Goal: Obtain resource: Download file/media

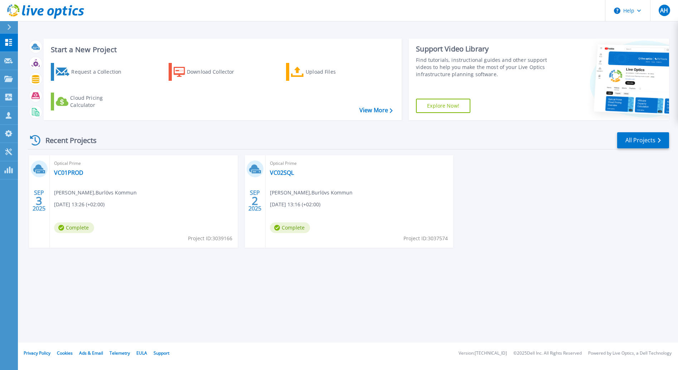
click at [135, 198] on div "Optical Prime VC01PROD Anders Janerup , Burlövs Kommun 09/03/2025, 13:26 (+02:0…" at bounding box center [144, 201] width 188 height 93
click at [74, 172] on link "VC01PROD" at bounding box center [68, 172] width 29 height 7
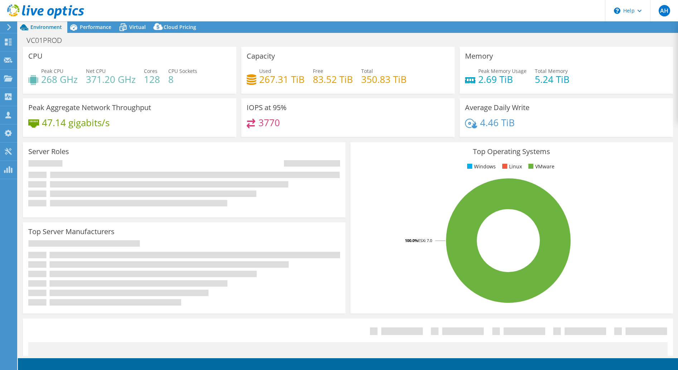
select select "USD"
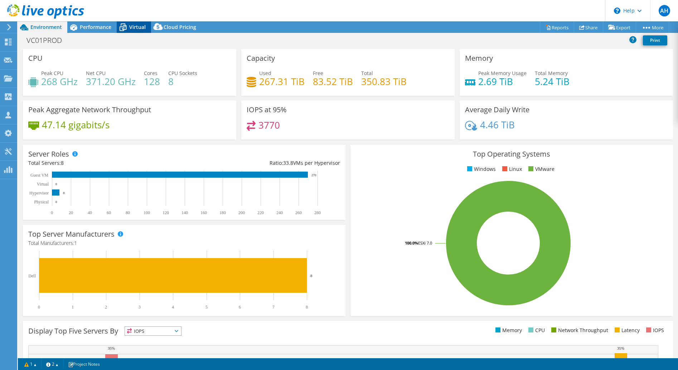
click at [141, 33] on div "Virtual" at bounding box center [134, 26] width 34 height 11
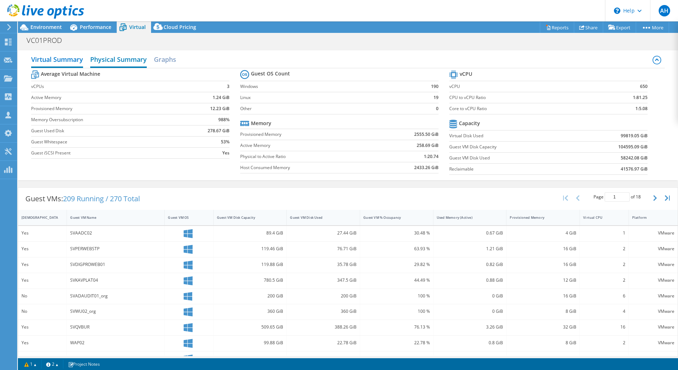
click at [124, 60] on h2 "Physical Summary" at bounding box center [118, 60] width 57 height 16
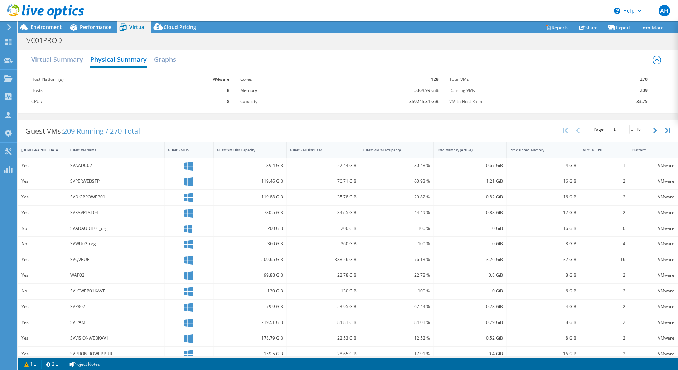
drag, startPoint x: 510, startPoint y: 152, endPoint x: 294, endPoint y: 108, distance: 220.5
click at [294, 108] on div "Virtual Summary Physical Summary Graphs Host Platform(s) VMware Hosts 8 CPUs 8 …" at bounding box center [348, 222] width 660 height 351
click at [161, 55] on h2 "Graphs" at bounding box center [165, 60] width 22 height 16
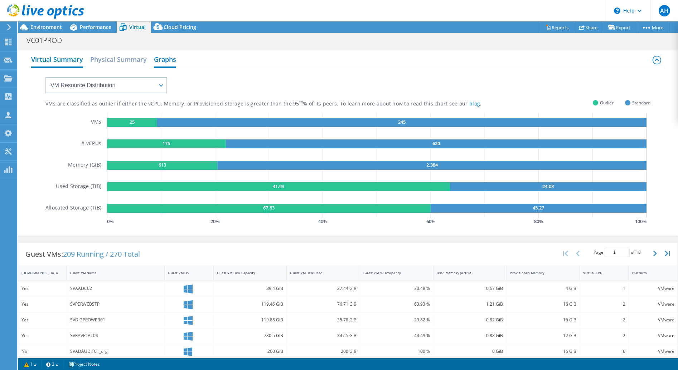
click at [51, 55] on h2 "Virtual Summary" at bounding box center [57, 60] width 52 height 16
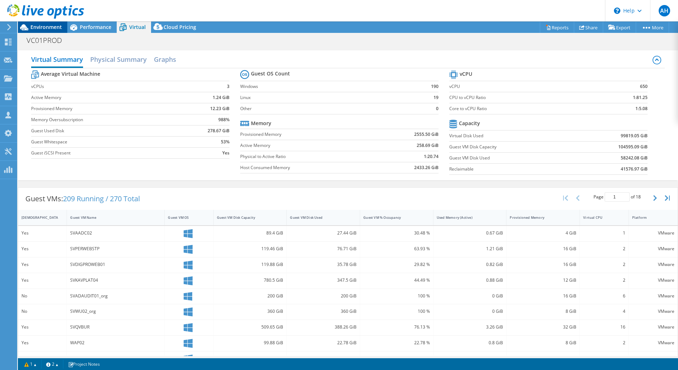
click at [47, 24] on span "Environment" at bounding box center [45, 27] width 31 height 7
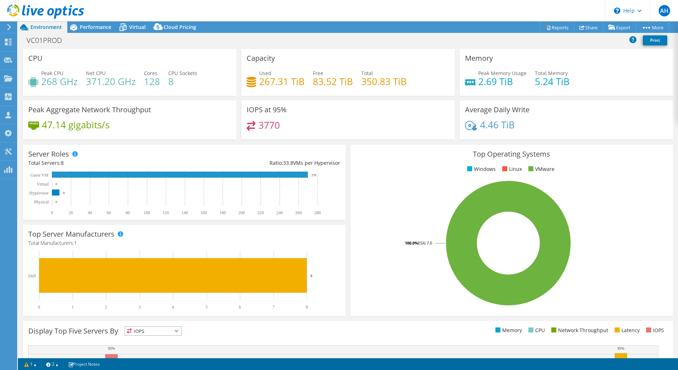
scroll to position [107, 0]
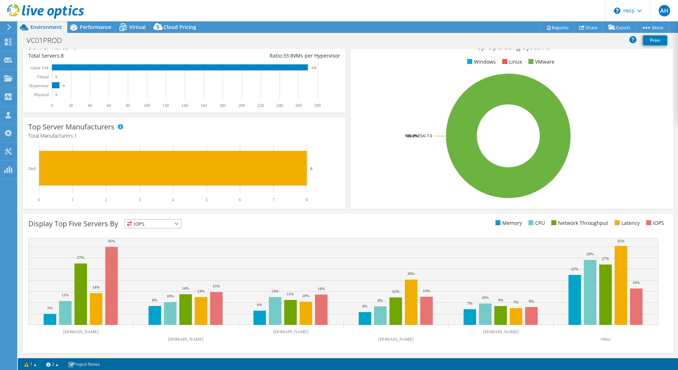
click at [181, 228] on div "IOPS IOPS" at bounding box center [153, 223] width 57 height 9
click at [219, 209] on div "Top Server Manufacturers Manufacturers are shown for physical servers and hyper…" at bounding box center [183, 163] width 327 height 96
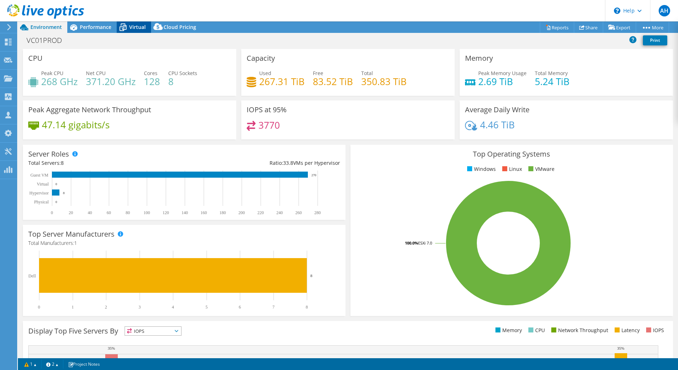
click at [131, 28] on span "Virtual" at bounding box center [137, 27] width 16 height 7
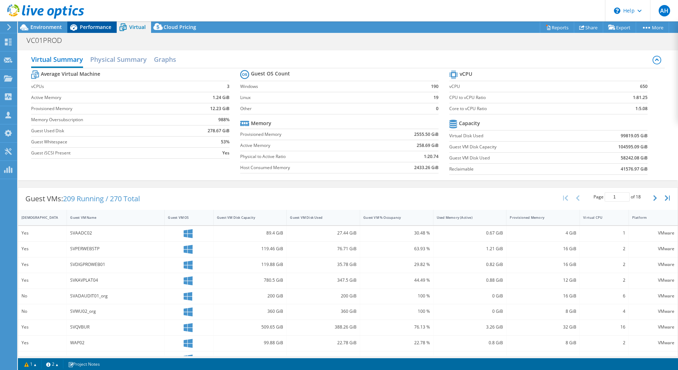
click at [95, 23] on div "Performance" at bounding box center [91, 26] width 49 height 11
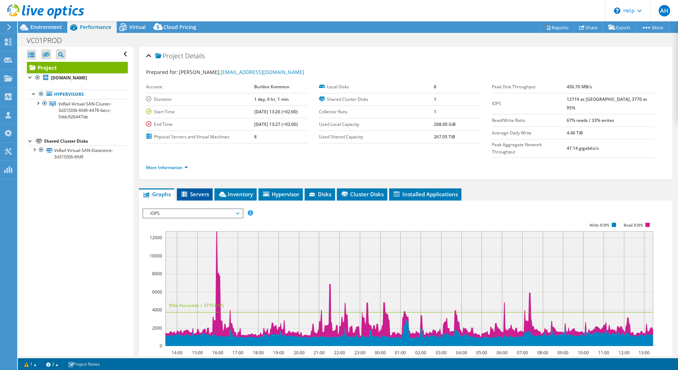
click at [195, 191] on span "Servers" at bounding box center [194, 194] width 29 height 7
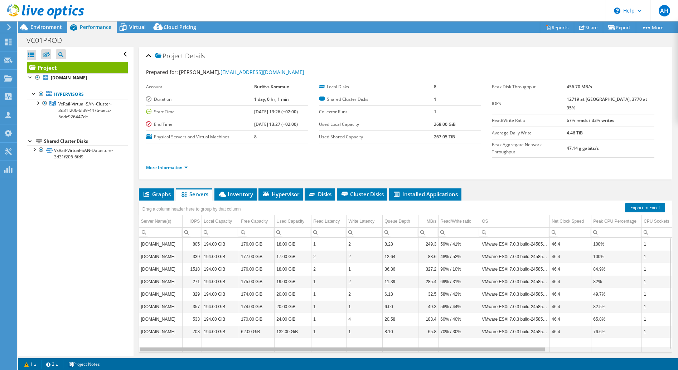
click at [537, 347] on div "Data grid" at bounding box center [342, 349] width 406 height 5
drag, startPoint x: 535, startPoint y: 335, endPoint x: 479, endPoint y: 293, distance: 70.9
click at [479, 293] on body "AH Channel Partner [PERSON_NAME] [EMAIL_ADDRESS][PERSON_NAME][DOMAIN_NAME] ADVA…" at bounding box center [339, 185] width 678 height 370
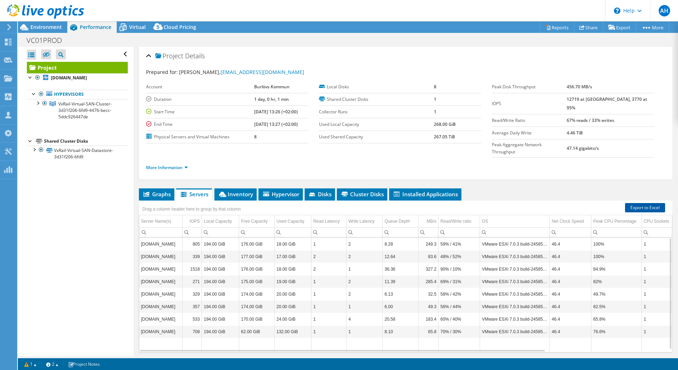
click at [634, 203] on link "Export to Excel" at bounding box center [645, 207] width 40 height 9
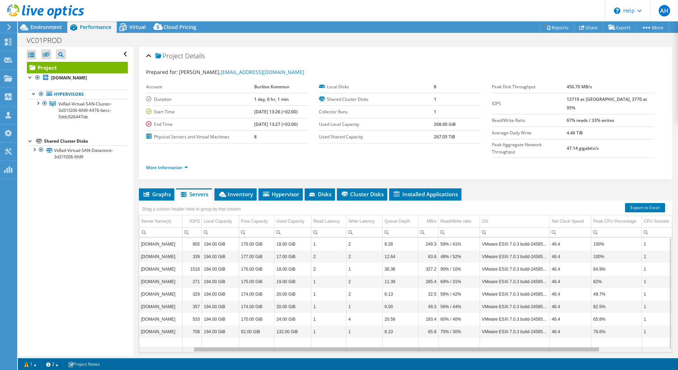
scroll to position [0, 97]
drag, startPoint x: 518, startPoint y: 338, endPoint x: 297, endPoint y: 323, distance: 220.9
click at [297, 323] on body "AH Channel Partner [PERSON_NAME] [EMAIL_ADDRESS][PERSON_NAME][DOMAIN_NAME] ADVA…" at bounding box center [339, 185] width 678 height 370
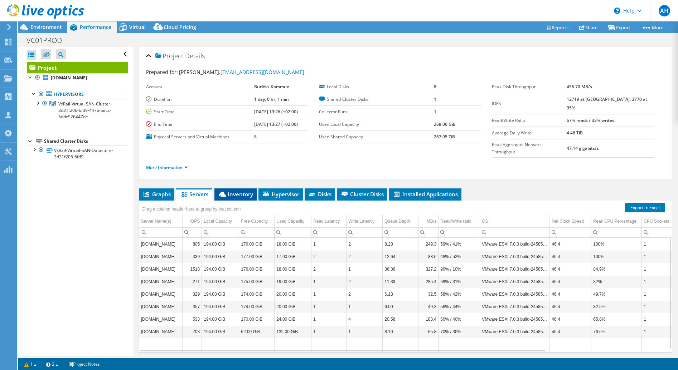
click at [237, 191] on span "Inventory" at bounding box center [235, 194] width 35 height 7
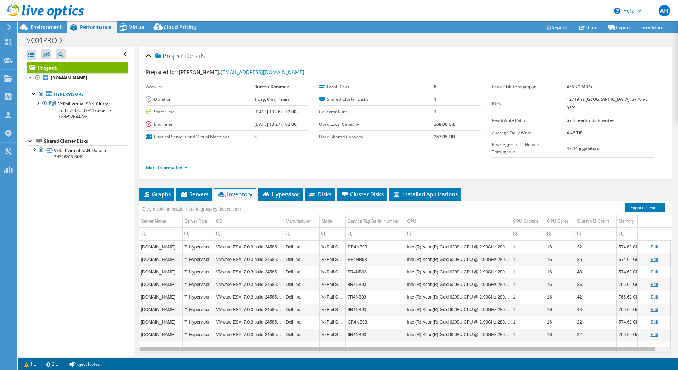
scroll to position [0, 11]
drag, startPoint x: 315, startPoint y: 335, endPoint x: 479, endPoint y: 358, distance: 165.5
click at [479, 358] on body "AH Channel Partner [PERSON_NAME] [EMAIL_ADDRESS][PERSON_NAME][DOMAIN_NAME] ADVA…" at bounding box center [339, 185] width 678 height 370
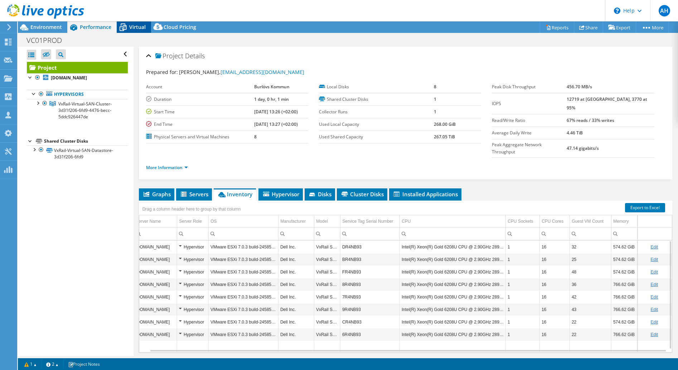
click at [137, 28] on span "Virtual" at bounding box center [137, 27] width 16 height 7
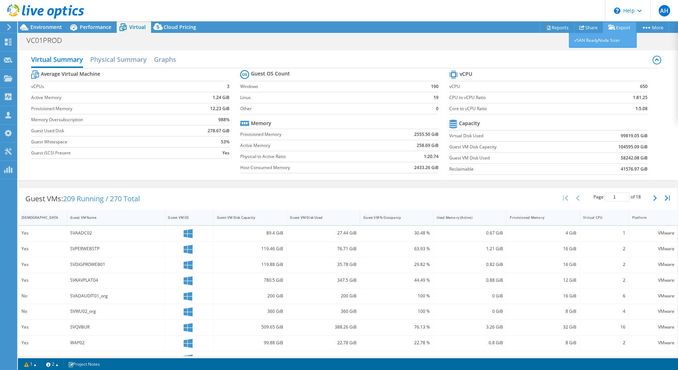
click at [615, 26] on link "Export" at bounding box center [619, 27] width 33 height 11
